Goal: Task Accomplishment & Management: Manage account settings

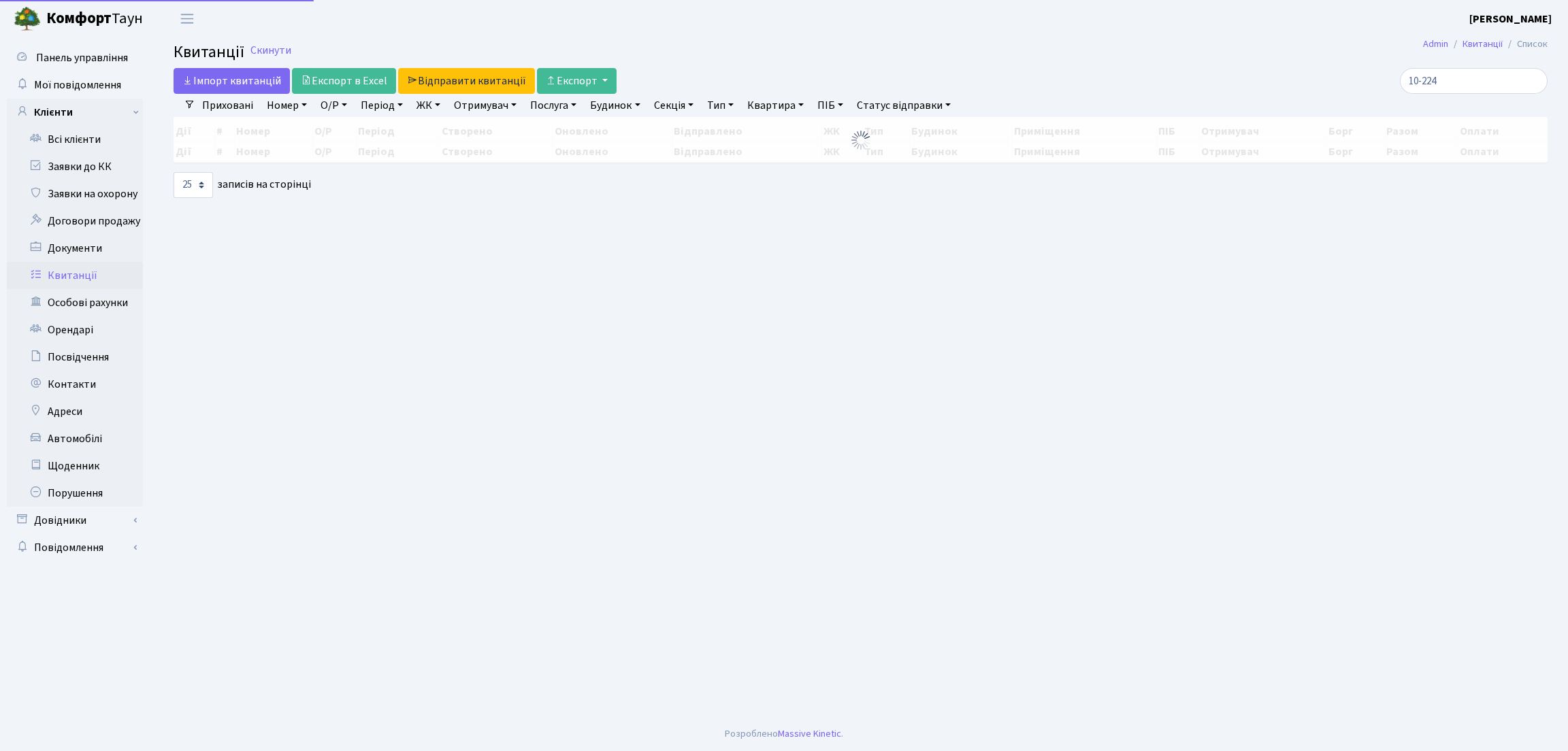
select select "25"
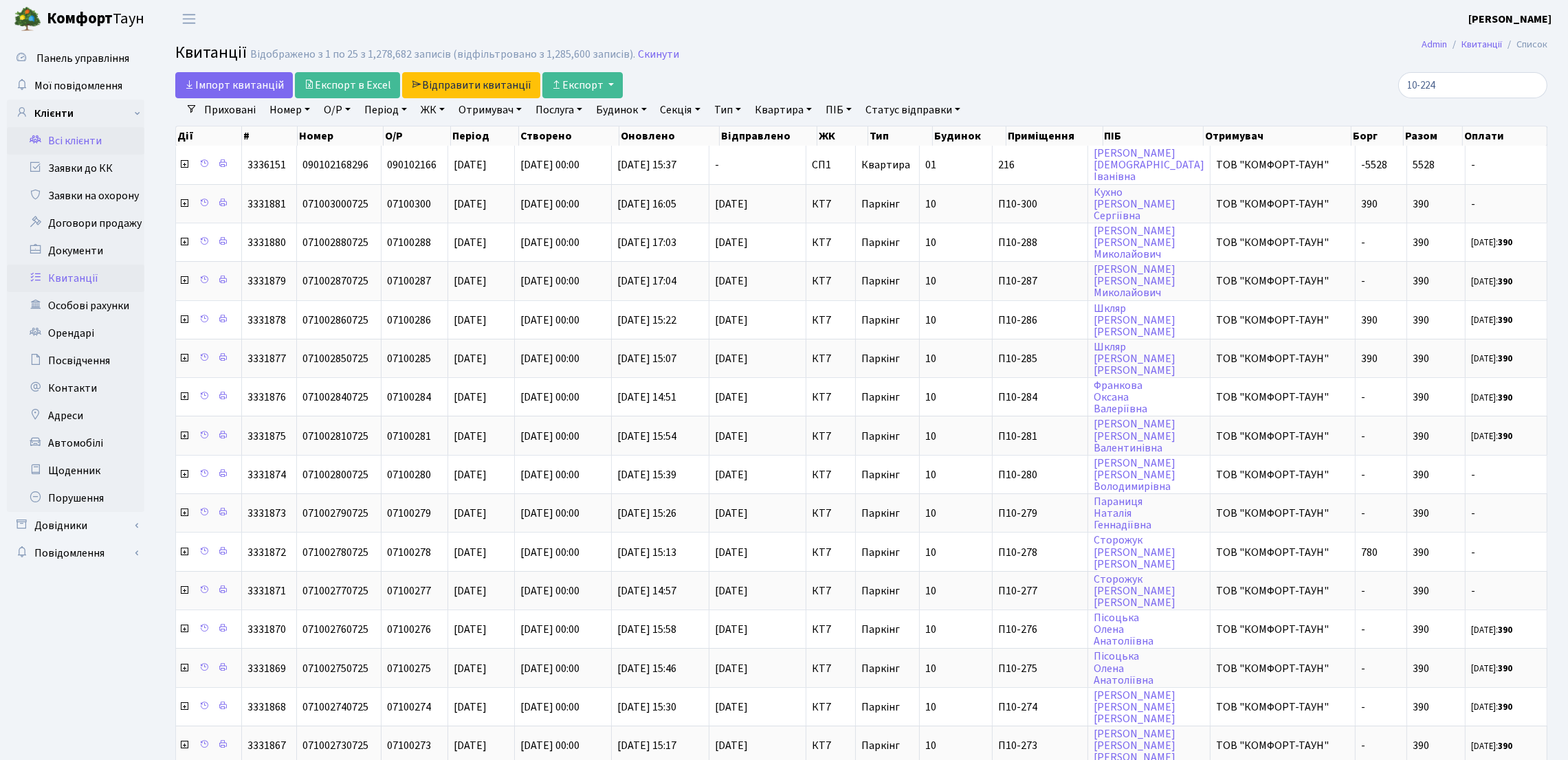
click at [98, 140] on link "Всі клієнти" at bounding box center [76, 141] width 138 height 28
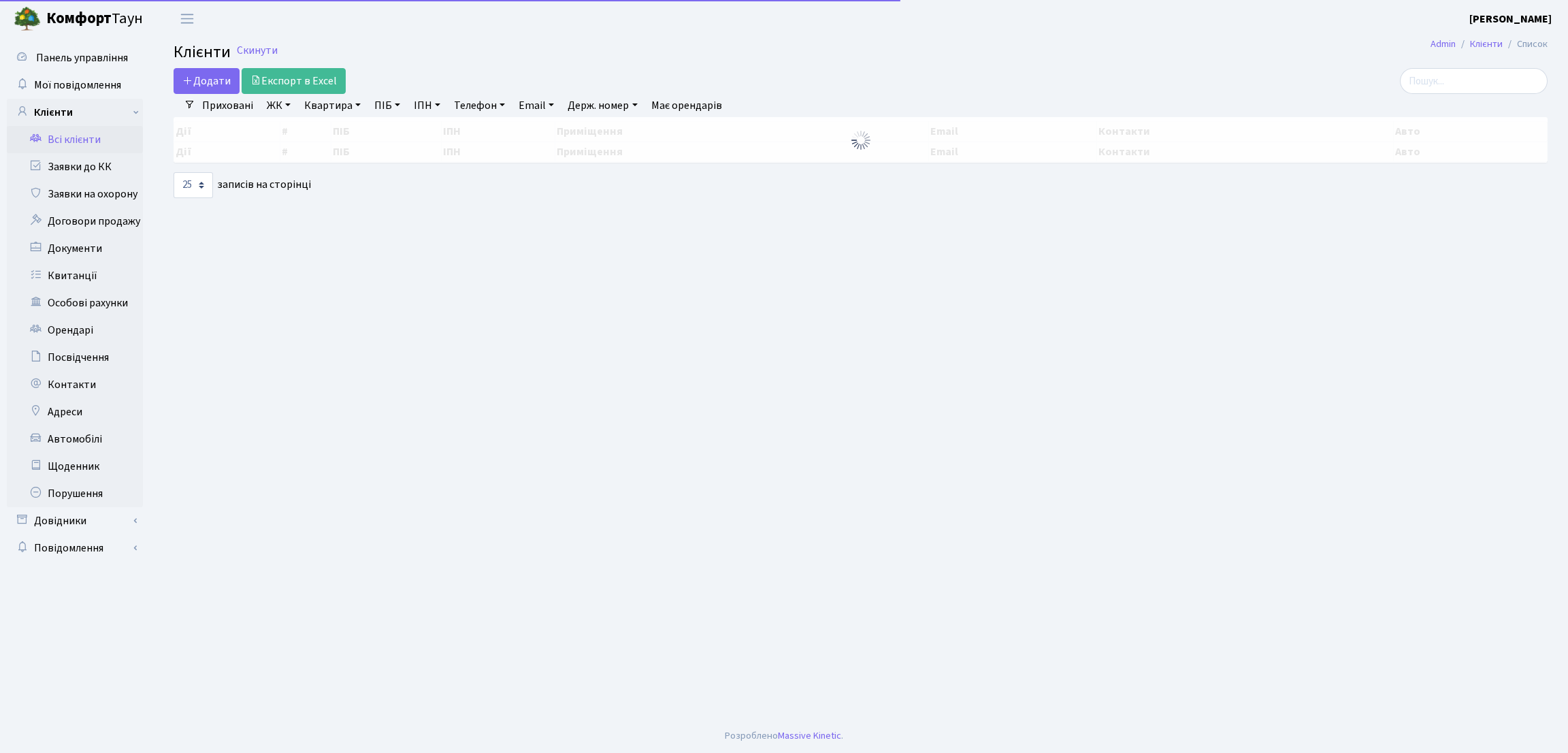
select select "25"
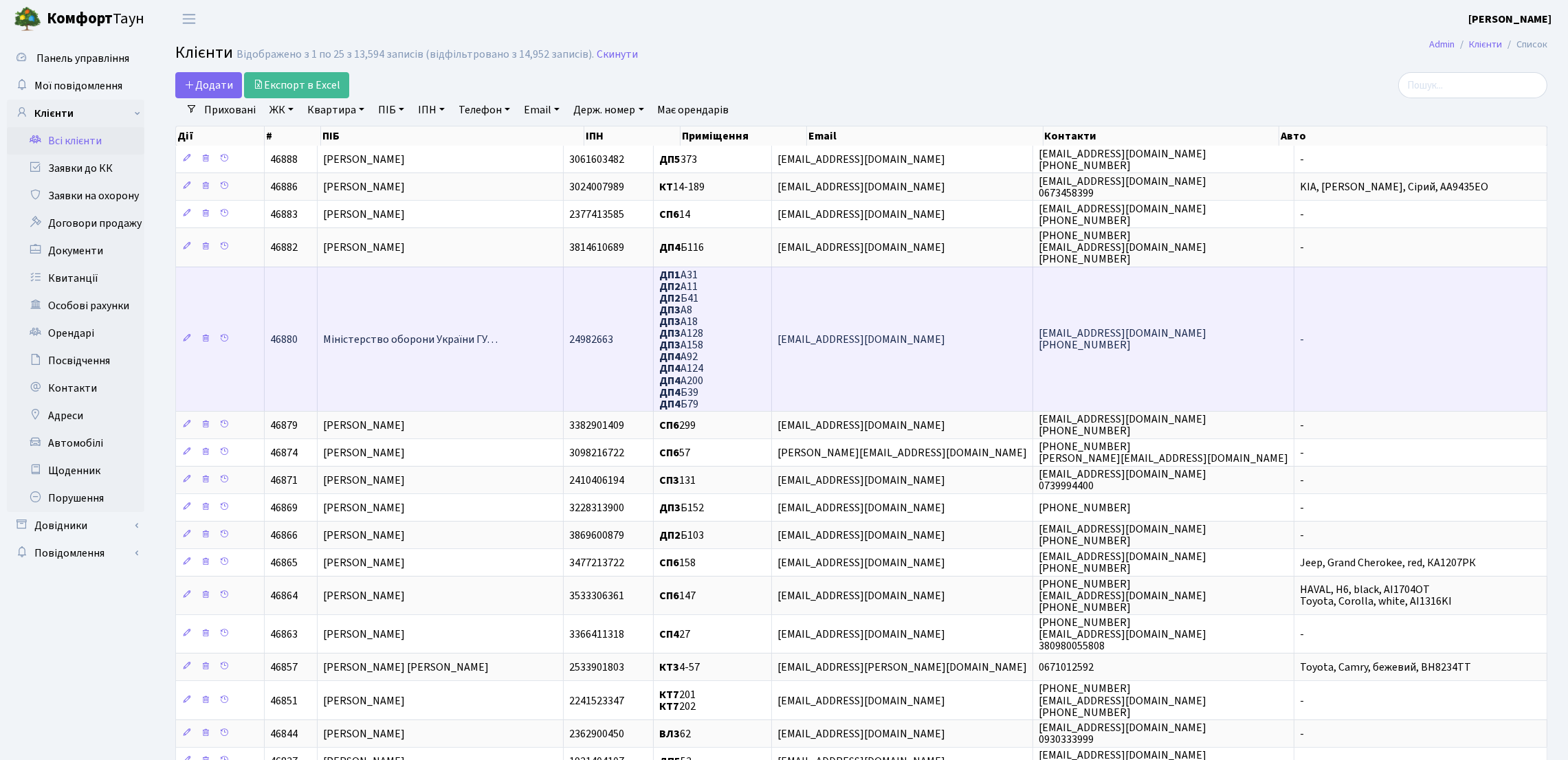
click at [457, 335] on span "Міністерство оборони України ГУ…" at bounding box center [410, 339] width 175 height 15
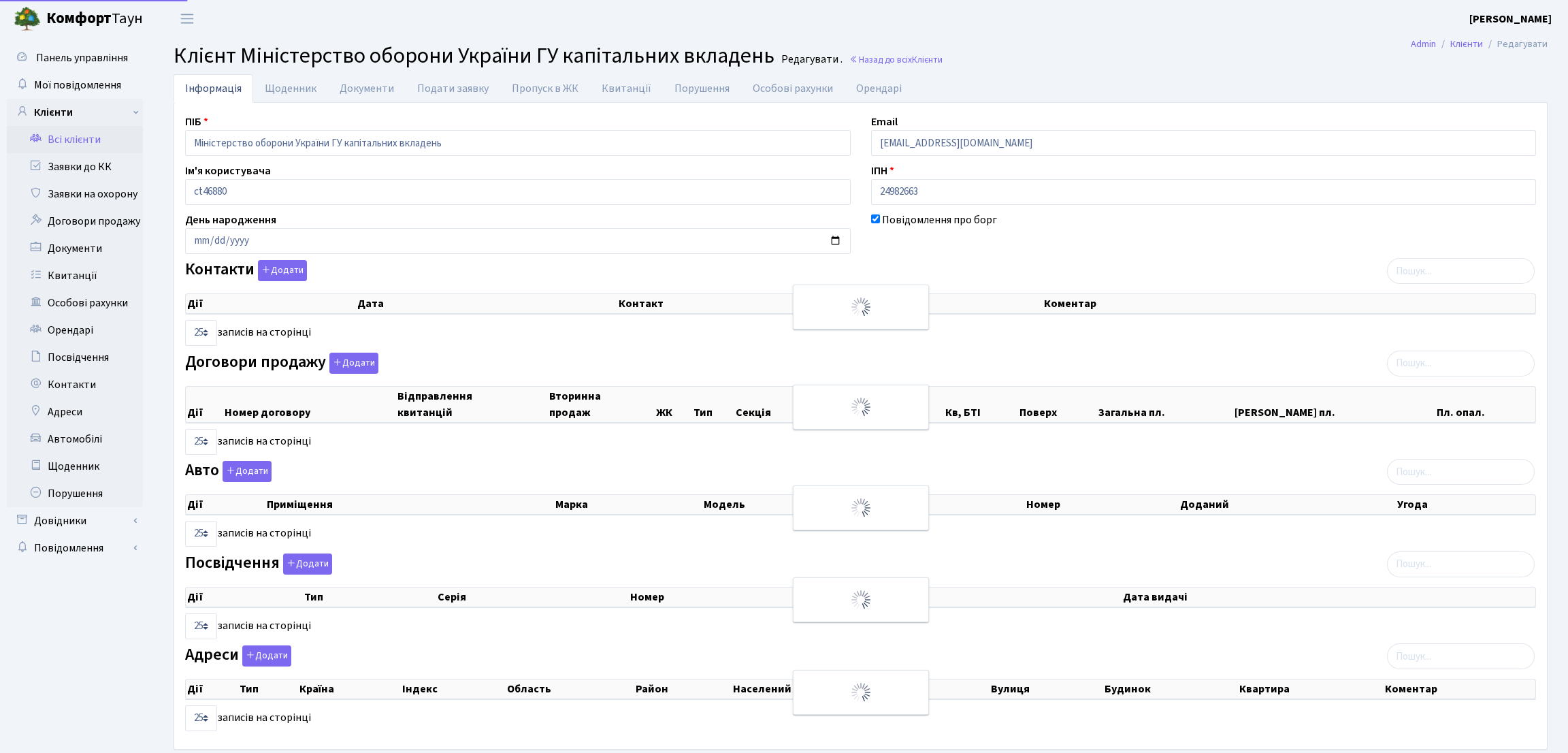
select select "25"
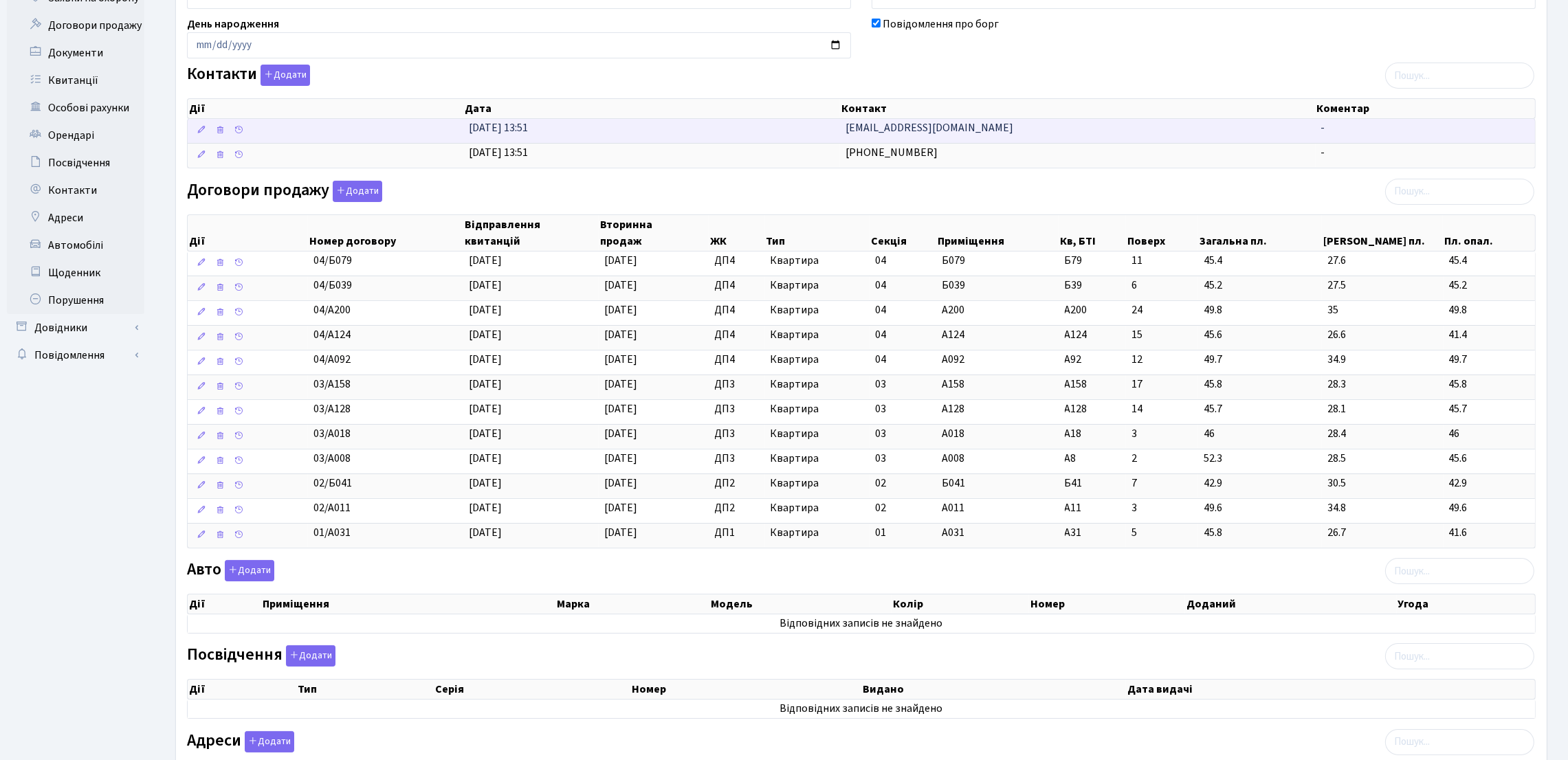
scroll to position [206, 0]
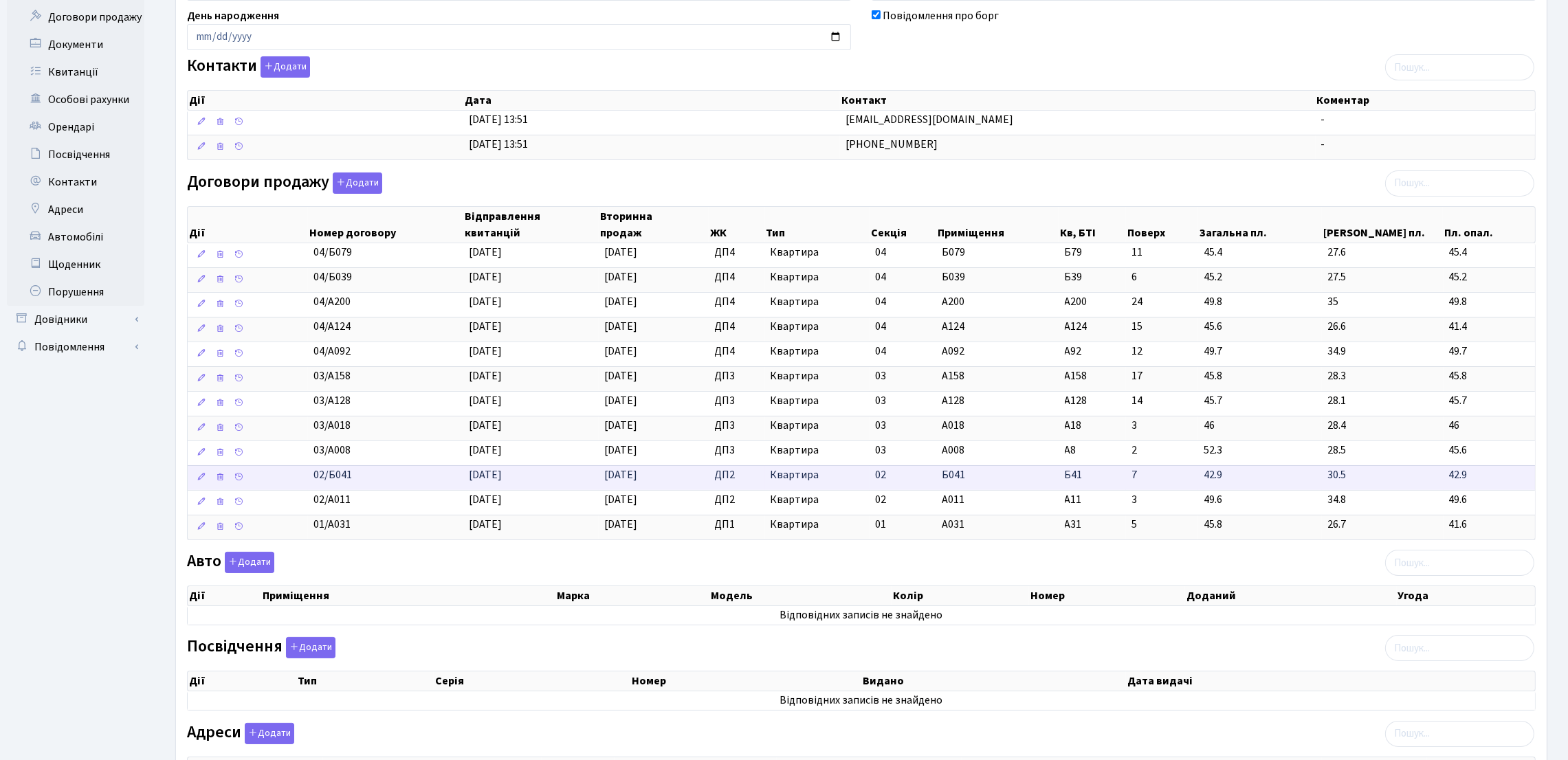
click at [717, 472] on span "ДП2" at bounding box center [737, 475] width 45 height 16
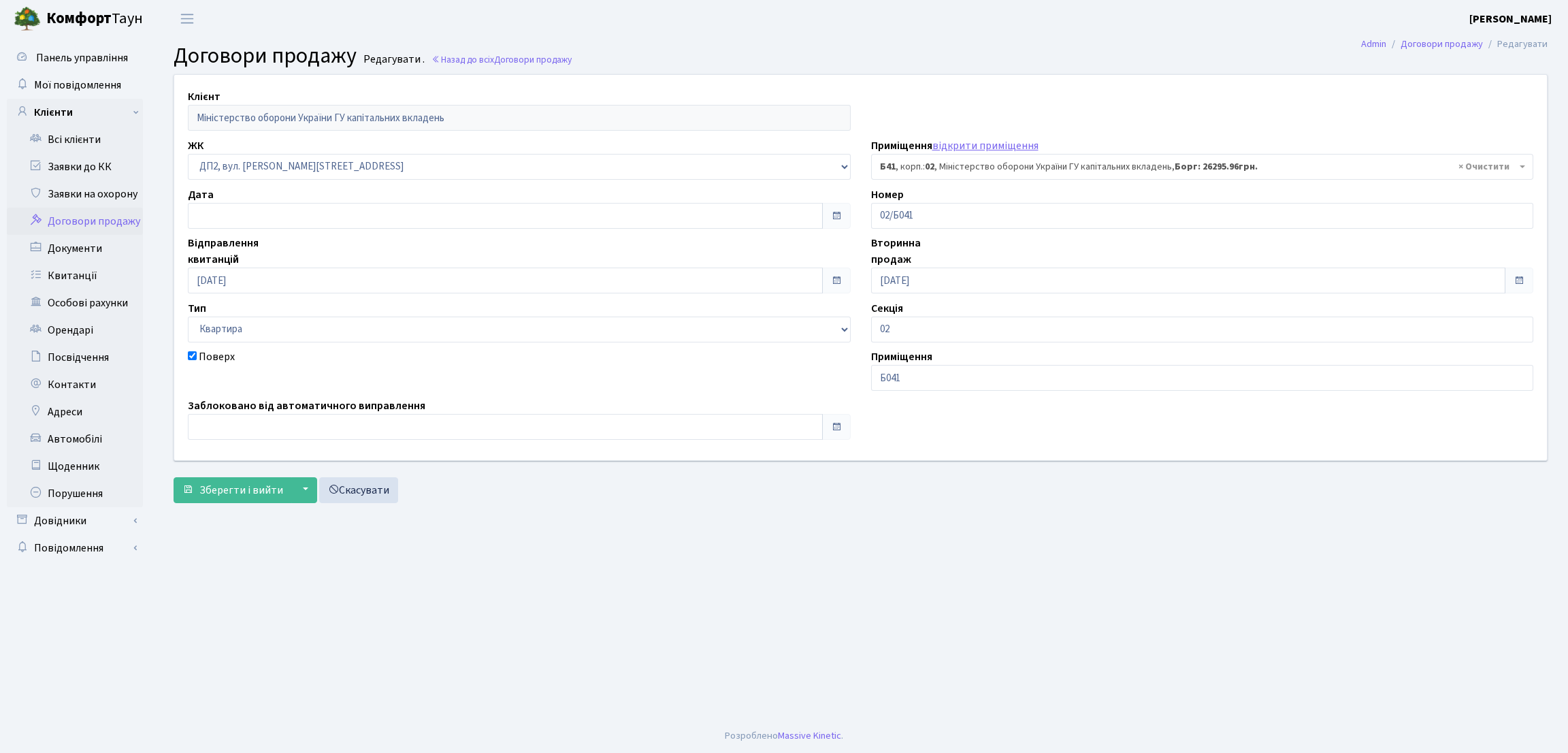
select select "34066"
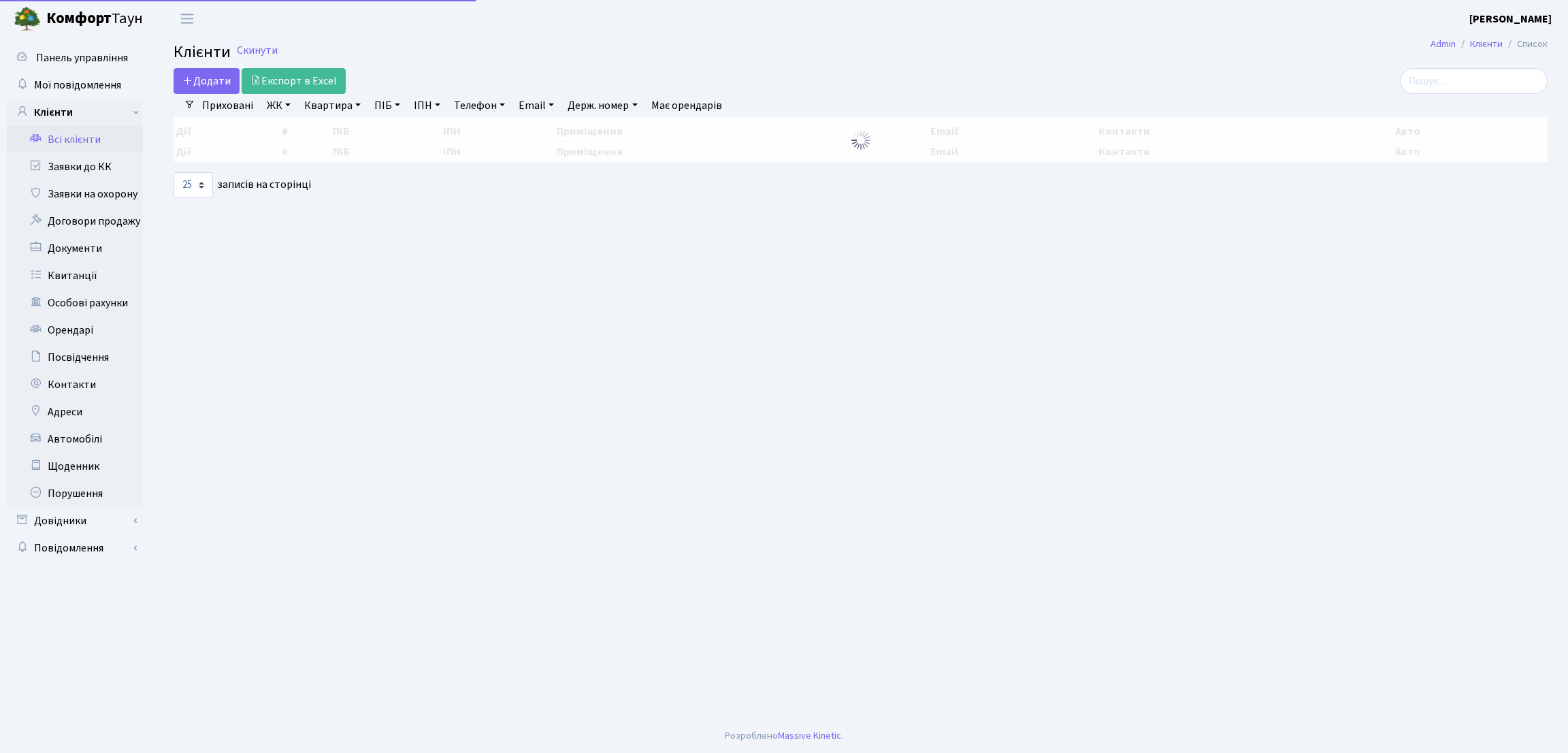
select select "25"
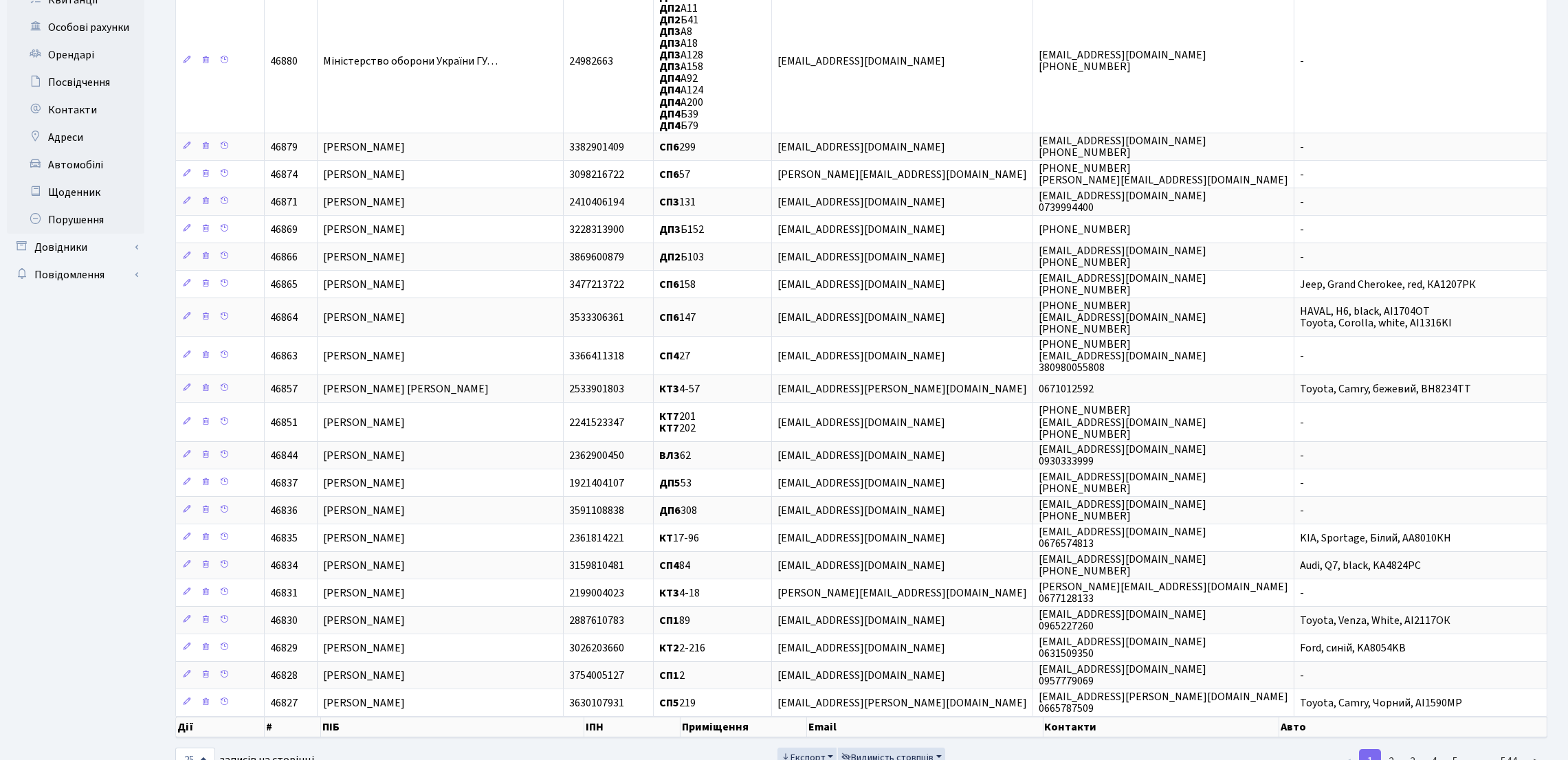
scroll to position [308, 0]
